Goal: Check status: Check status

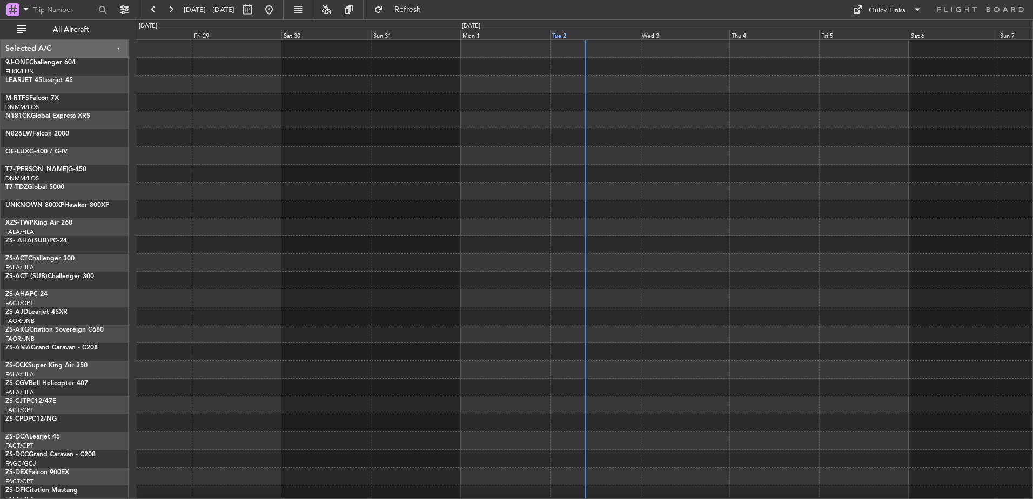
click at [563, 38] on div "Tue 2" at bounding box center [595, 35] width 90 height 10
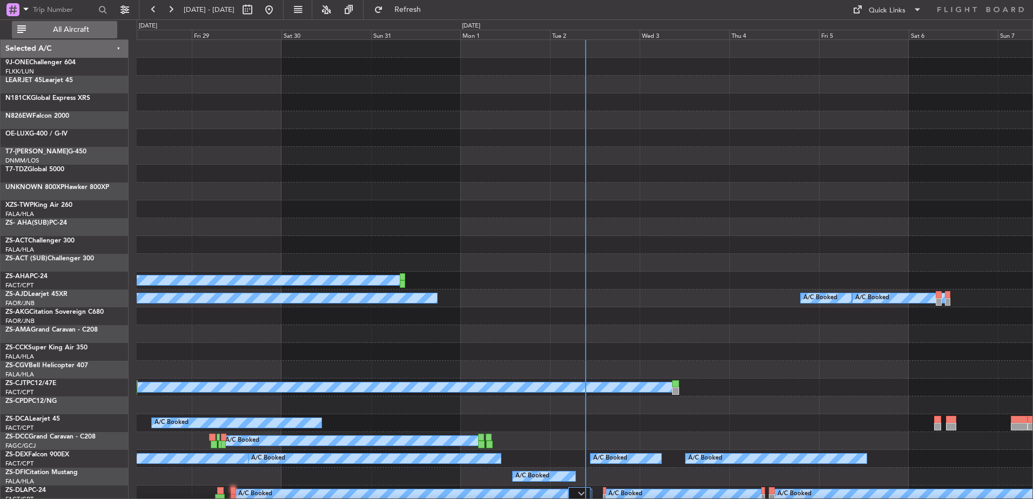
click at [67, 33] on span "All Aircraft" at bounding box center [71, 30] width 86 height 8
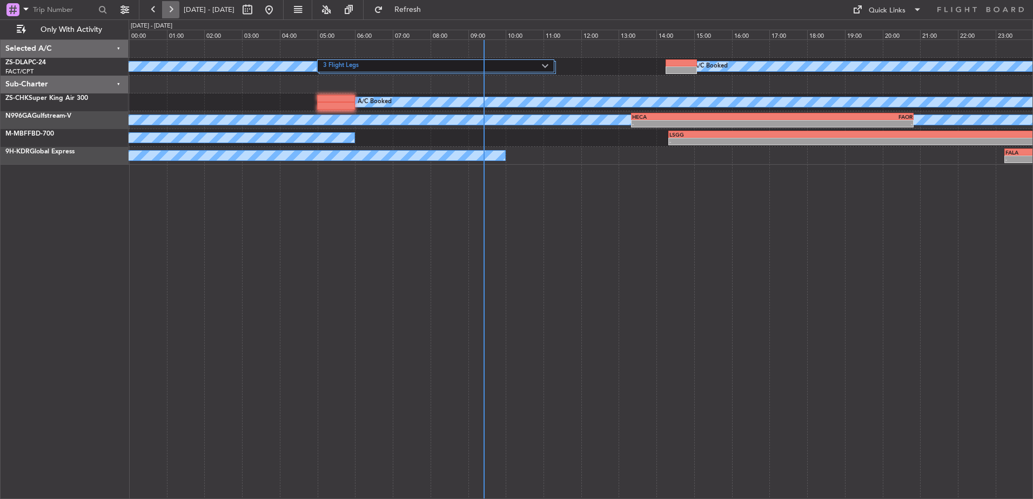
click at [173, 4] on button at bounding box center [170, 9] width 17 height 17
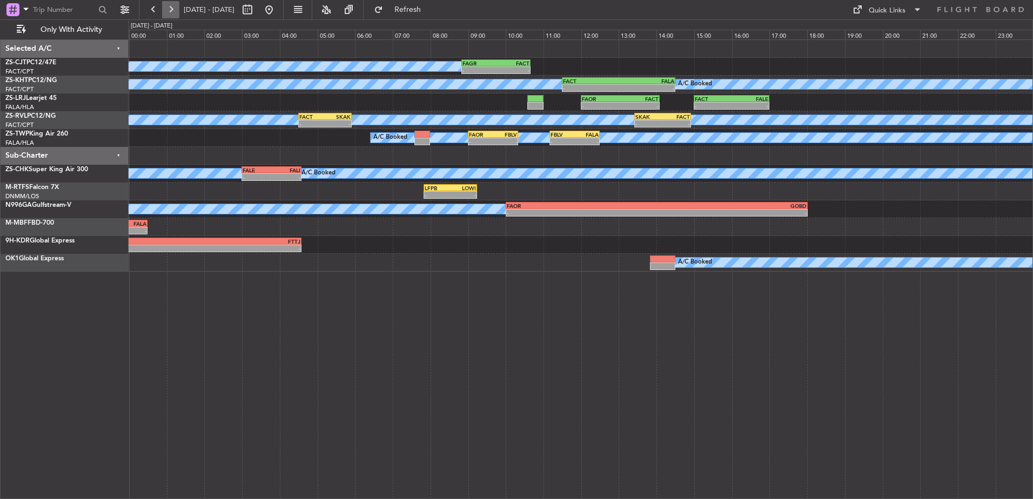
click at [167, 9] on button at bounding box center [170, 9] width 17 height 17
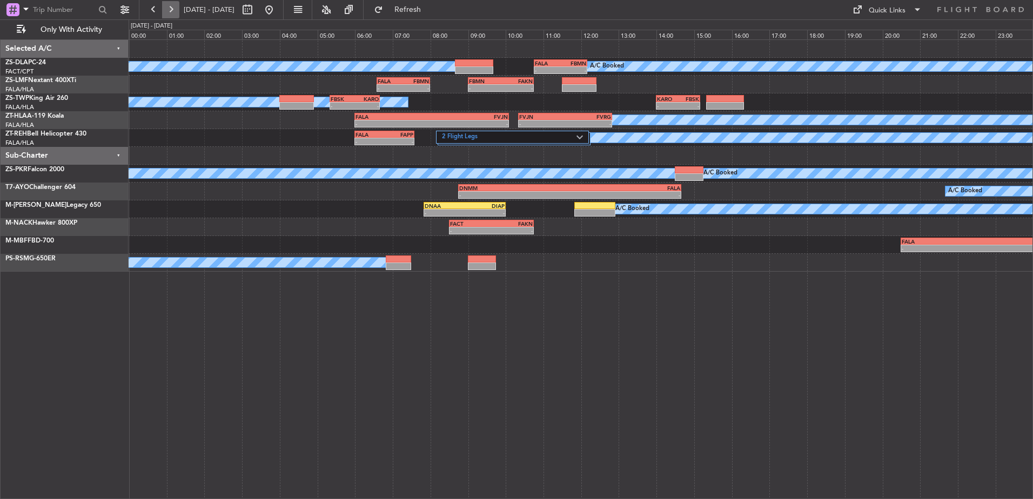
click at [176, 14] on button at bounding box center [170, 9] width 17 height 17
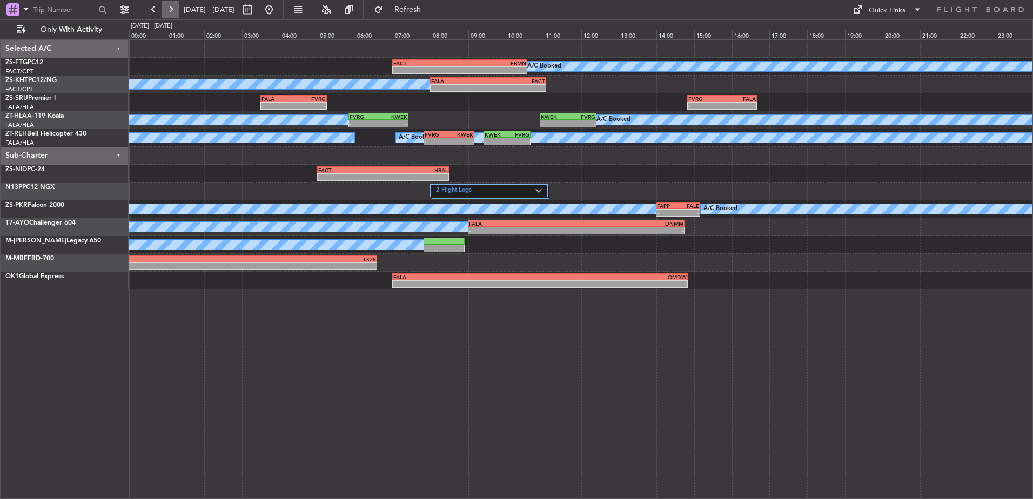
click at [176, 9] on button at bounding box center [170, 9] width 17 height 17
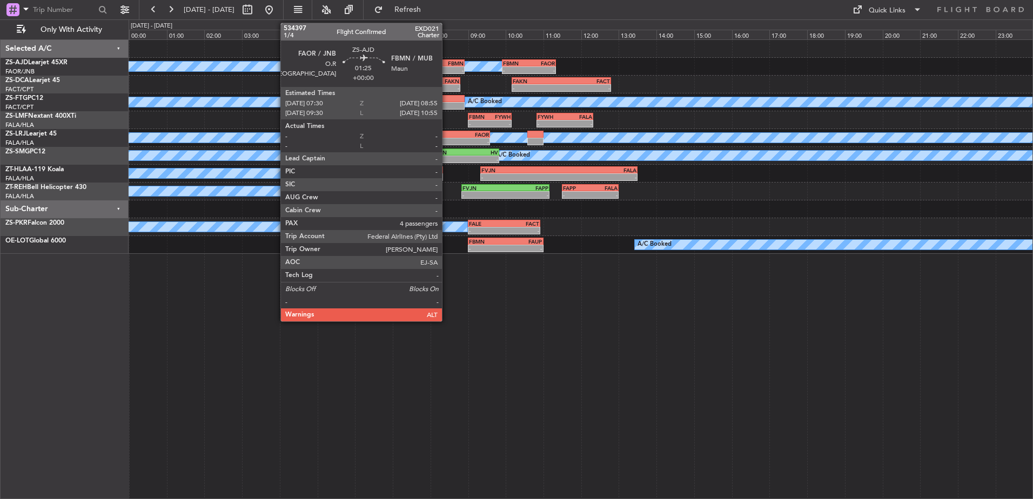
click at [447, 65] on div "FBMN" at bounding box center [451, 63] width 26 height 6
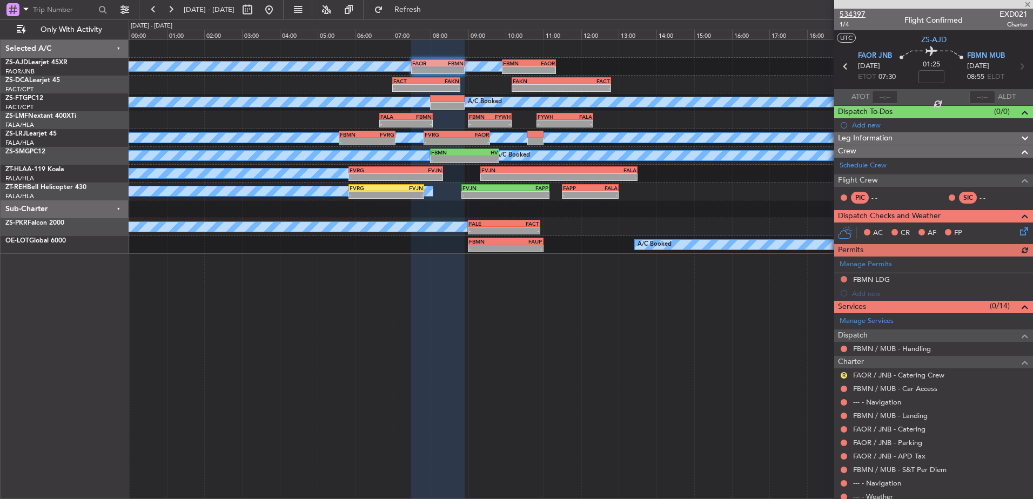
click at [852, 10] on span "534397" at bounding box center [852, 14] width 26 height 11
click at [1030, 6] on span at bounding box center [1027, 5] width 11 height 10
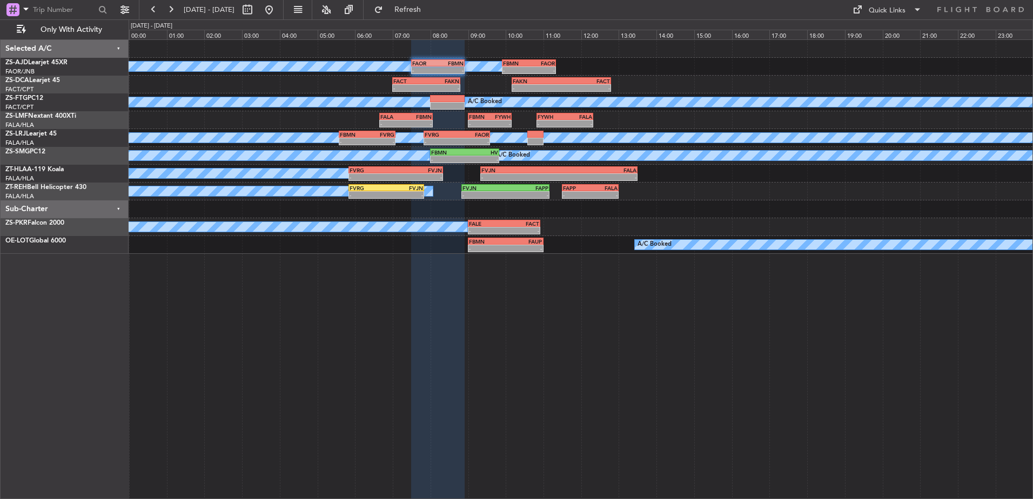
type input "0"
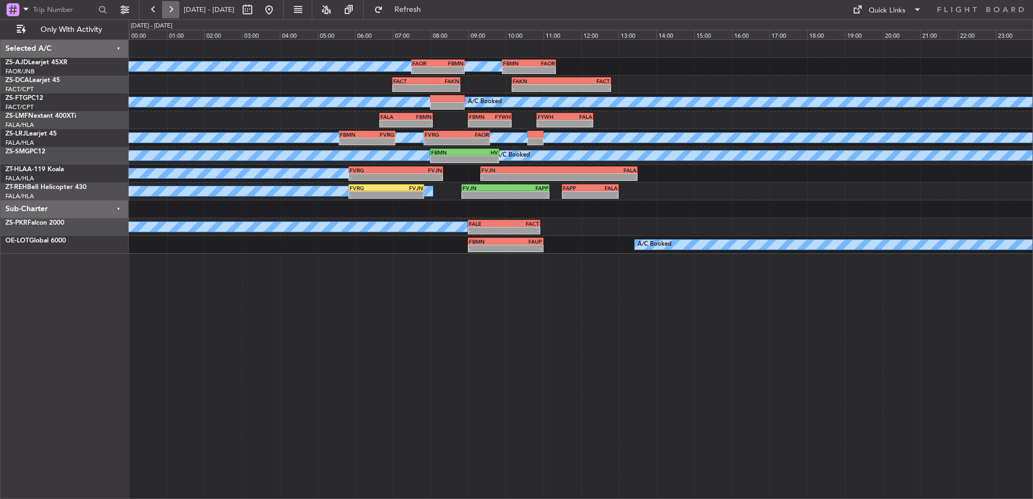
click at [171, 8] on button at bounding box center [170, 9] width 17 height 17
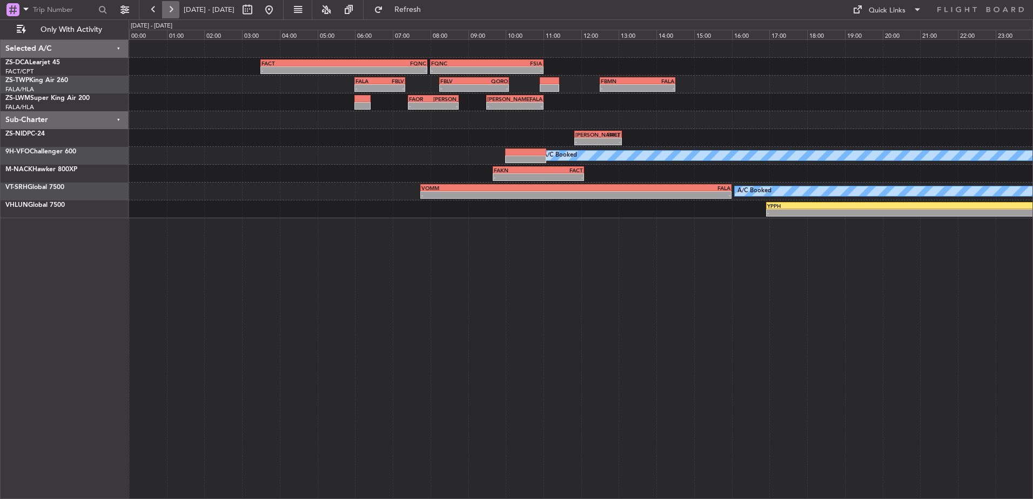
click at [162, 8] on button at bounding box center [170, 9] width 17 height 17
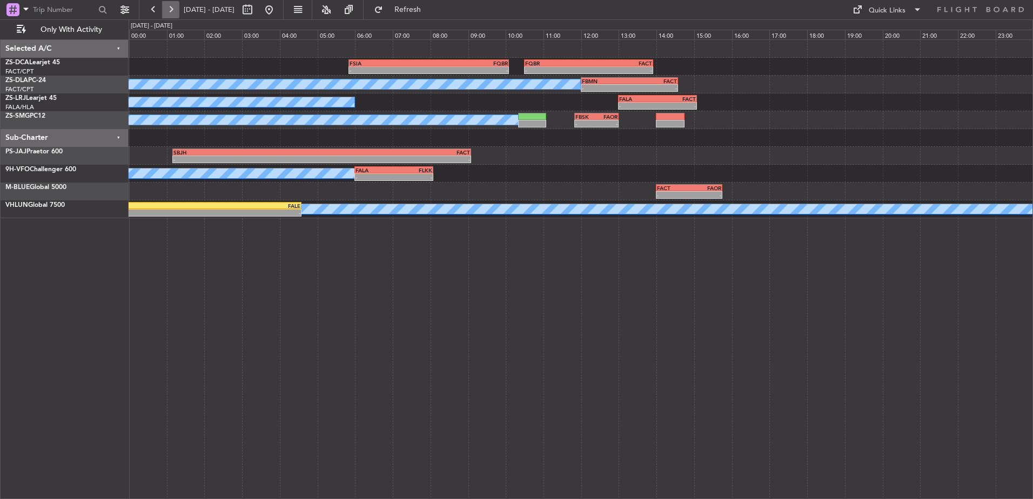
click at [162, 8] on button at bounding box center [170, 9] width 17 height 17
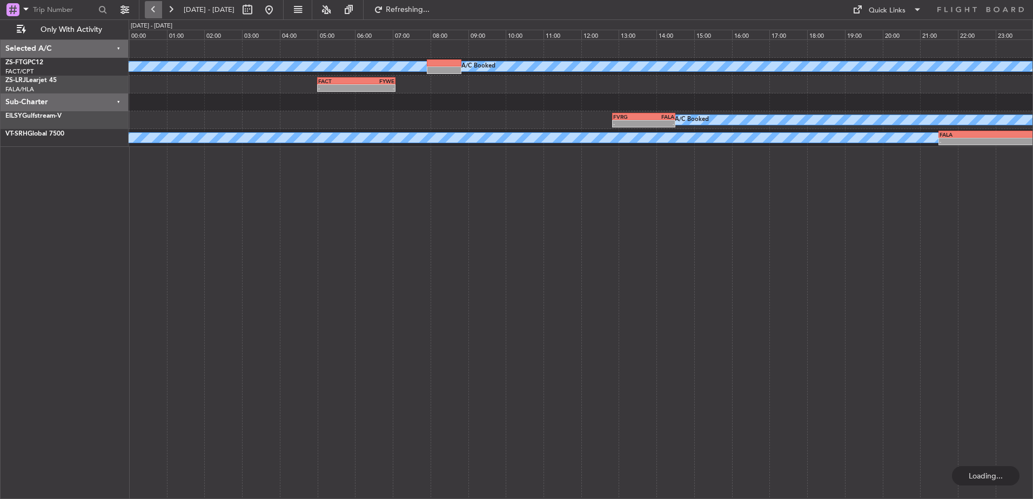
click at [151, 10] on button at bounding box center [153, 9] width 17 height 17
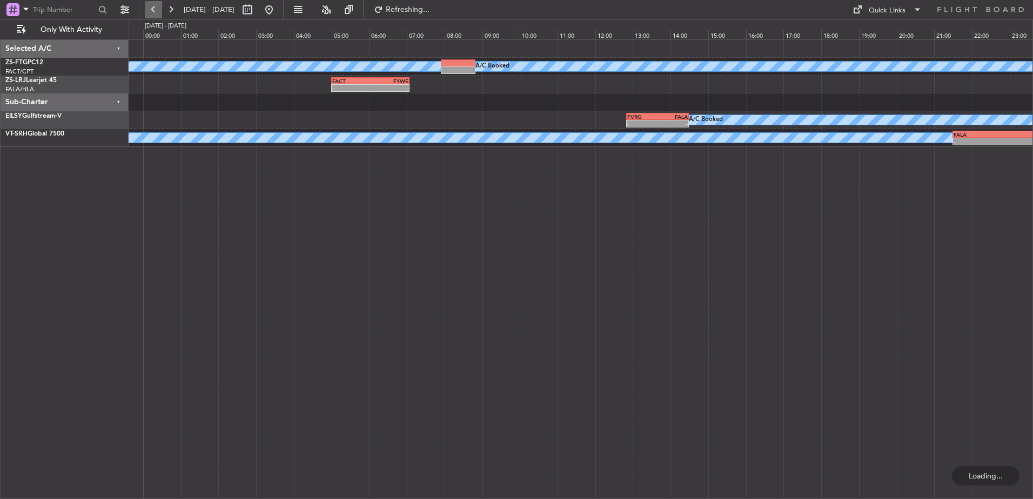
click at [151, 10] on button at bounding box center [153, 9] width 17 height 17
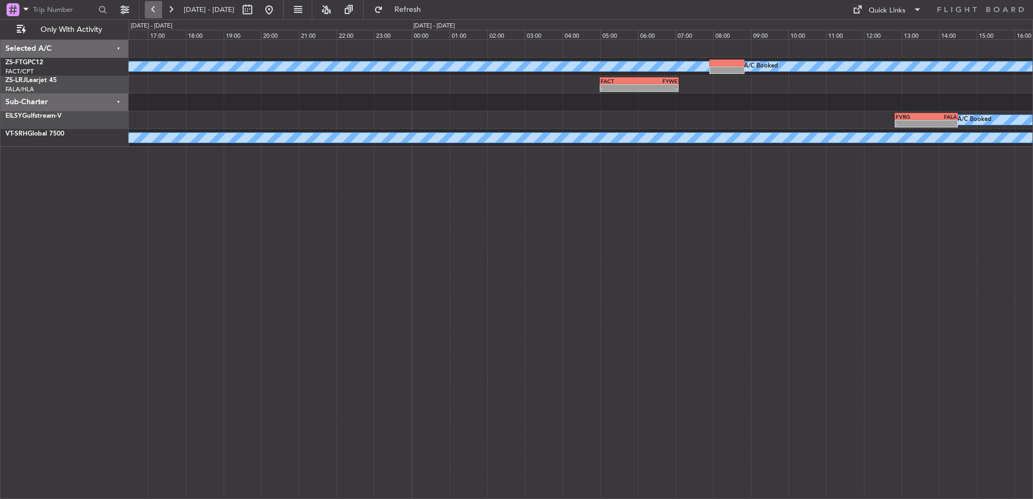
click at [151, 10] on button at bounding box center [153, 9] width 17 height 17
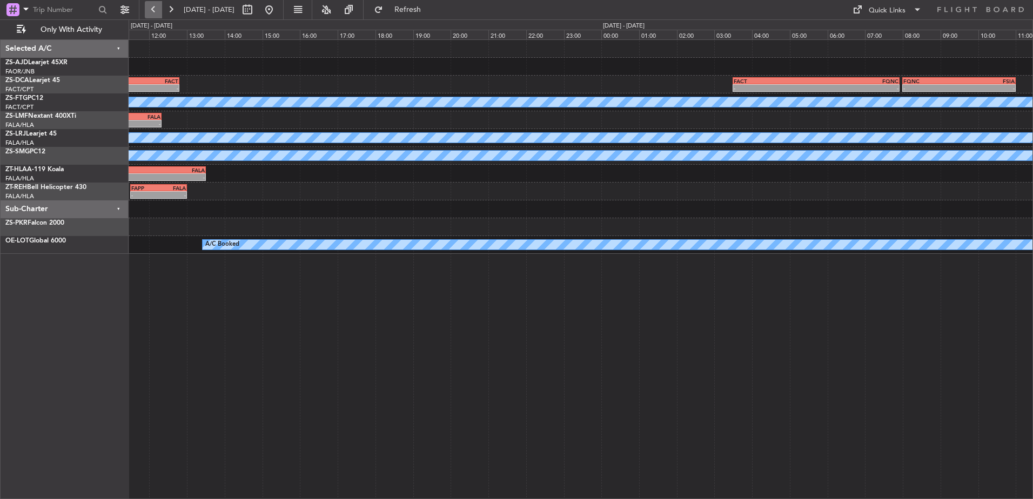
click at [151, 10] on button at bounding box center [153, 9] width 17 height 17
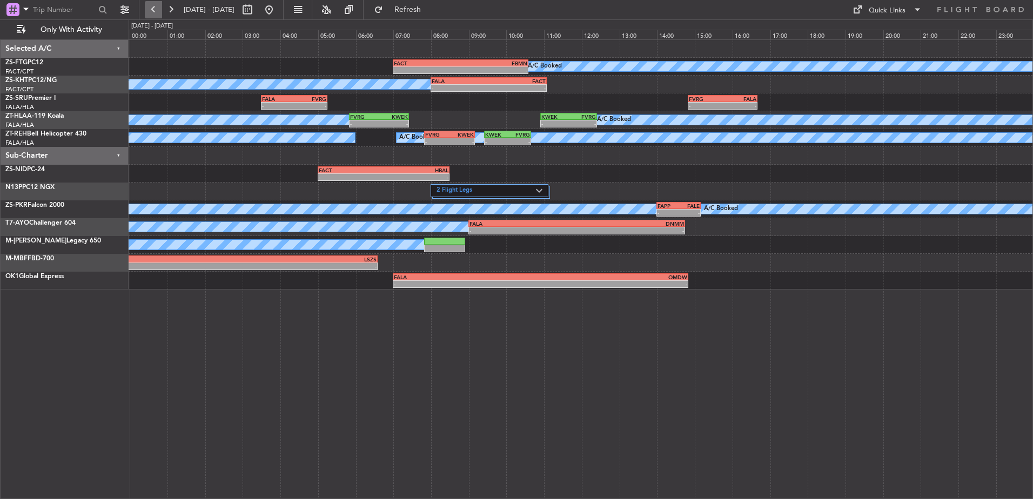
click at [151, 10] on button at bounding box center [153, 9] width 17 height 17
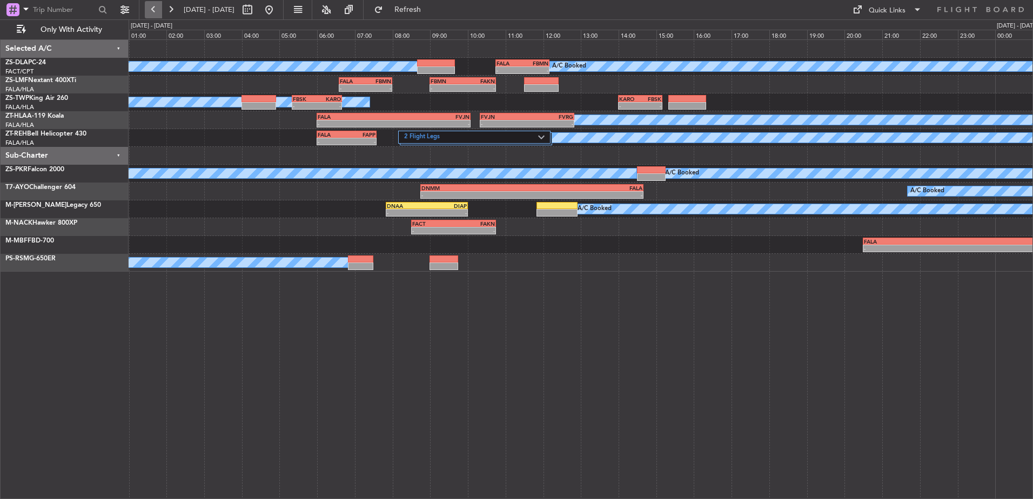
click at [151, 10] on button at bounding box center [153, 9] width 17 height 17
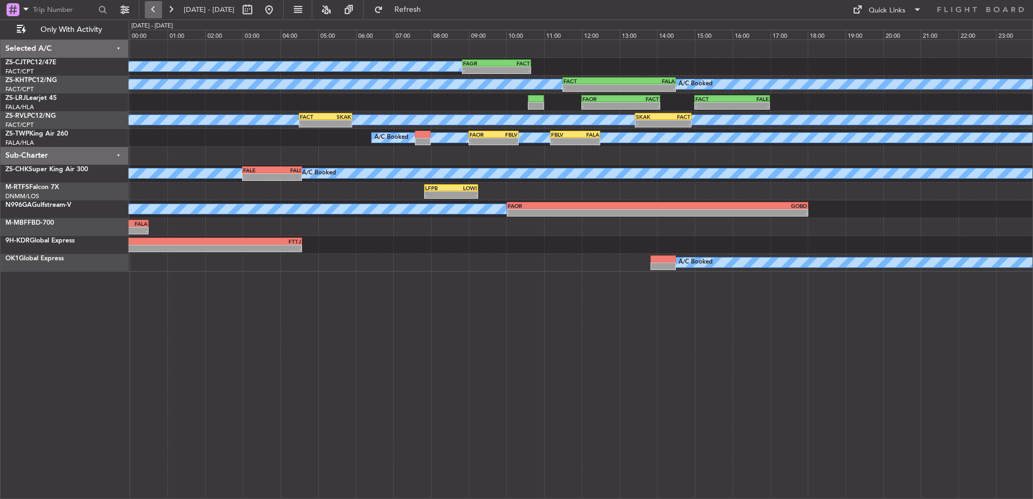
click at [149, 10] on button at bounding box center [153, 9] width 17 height 17
